Goal: Transaction & Acquisition: Book appointment/travel/reservation

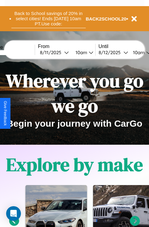
click at [48, 19] on button "Back to School savings of 20% in select cities! Ends [DATE] 10am PT. Use code:" at bounding box center [48, 18] width 74 height 19
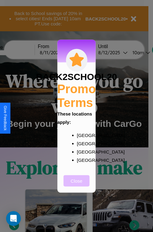
click at [77, 185] on button "Close" at bounding box center [77, 180] width 26 height 11
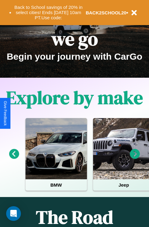
scroll to position [94, 0]
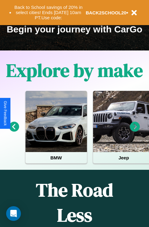
click at [14, 131] on icon at bounding box center [14, 127] width 10 height 10
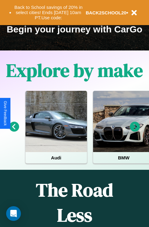
click at [135, 131] on icon at bounding box center [135, 127] width 10 height 10
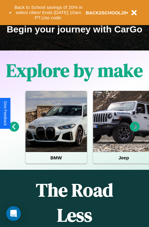
click at [135, 131] on icon at bounding box center [135, 127] width 10 height 10
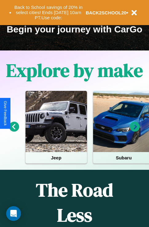
click at [14, 131] on icon at bounding box center [14, 127] width 10 height 10
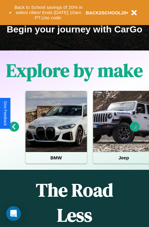
click at [135, 131] on icon at bounding box center [135, 127] width 10 height 10
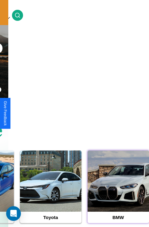
click at [118, 191] on div at bounding box center [117, 181] width 61 height 61
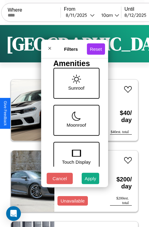
scroll to position [199, 0]
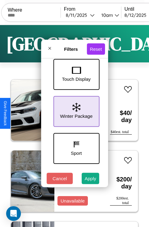
click at [75, 110] on icon at bounding box center [76, 107] width 8 height 9
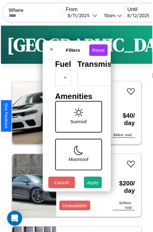
scroll to position [18, 0]
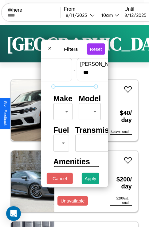
click at [62, 110] on body "CarGo Where From [DATE] 10am Until [DATE] 10am Become a Host Login Sign Up Lond…" at bounding box center [74, 126] width 149 height 253
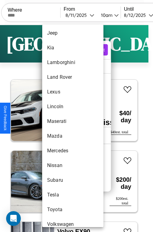
scroll to position [332, 0]
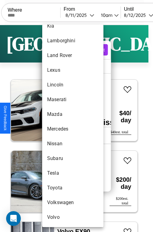
click at [61, 129] on li "Mercedes" at bounding box center [72, 129] width 61 height 15
type input "********"
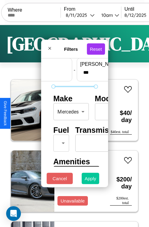
click at [90, 180] on button "Apply" at bounding box center [91, 178] width 18 height 11
